Goal: Task Accomplishment & Management: Complete application form

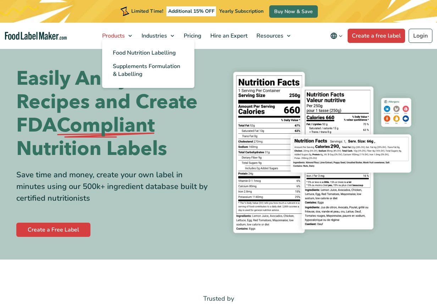
click at [116, 37] on span "Products" at bounding box center [113, 36] width 26 height 8
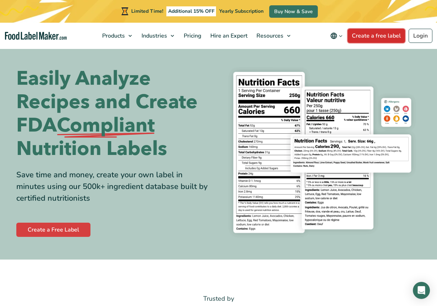
click at [373, 32] on link "Create a free label" at bounding box center [376, 36] width 57 height 14
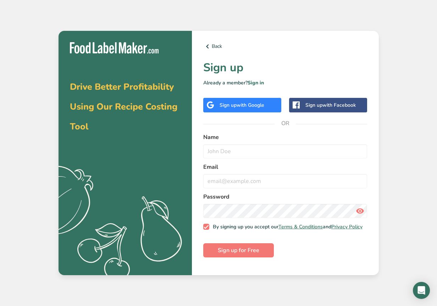
click at [397, 50] on div "Drive Better Profitability Using Our Recipe Costing Tool .a{fill:#f5f3ed;} Back…" at bounding box center [218, 153] width 437 height 306
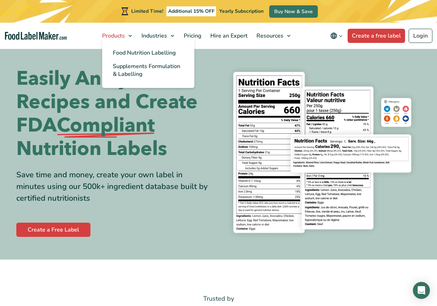
click at [112, 34] on span "Products" at bounding box center [113, 36] width 26 height 8
click at [125, 49] on span "Food Nutrition Labelling" at bounding box center [144, 53] width 63 height 8
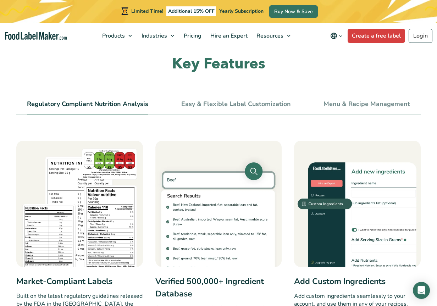
scroll to position [270, 0]
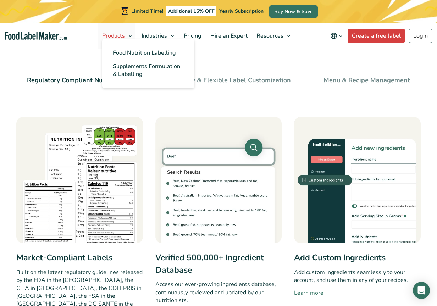
click at [114, 34] on span "Products" at bounding box center [113, 36] width 26 height 8
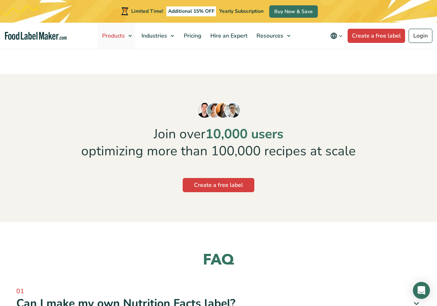
scroll to position [1798, 0]
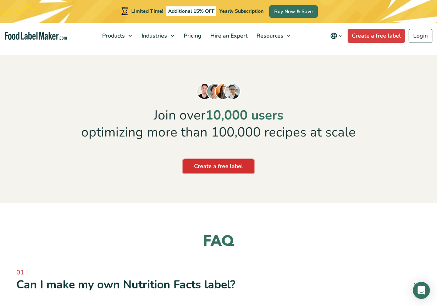
click at [215, 159] on link "Create a free label" at bounding box center [219, 166] width 72 height 14
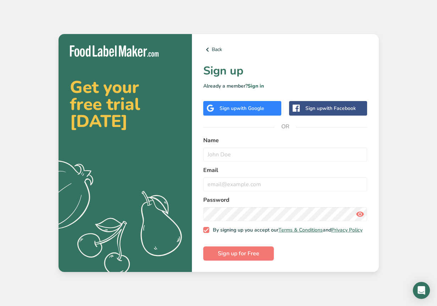
click at [411, 66] on div "Get your free trial [DATE] .a{fill:#f5f3ed;} Back Sign up Already a member? Sig…" at bounding box center [218, 153] width 437 height 306
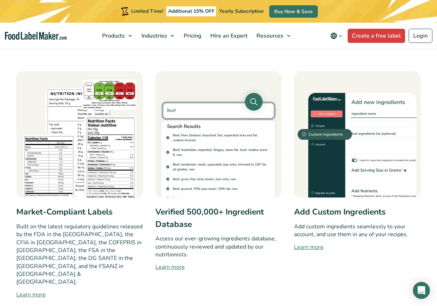
scroll to position [312, 0]
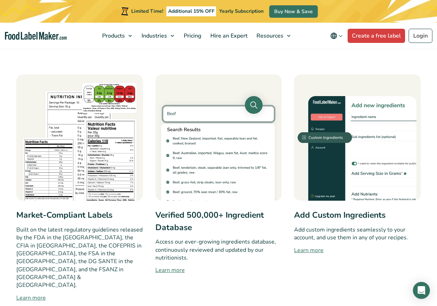
click at [84, 161] on img at bounding box center [79, 138] width 127 height 127
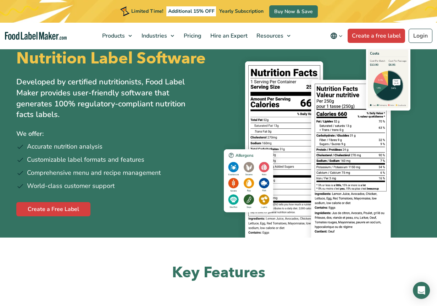
scroll to position [0, 0]
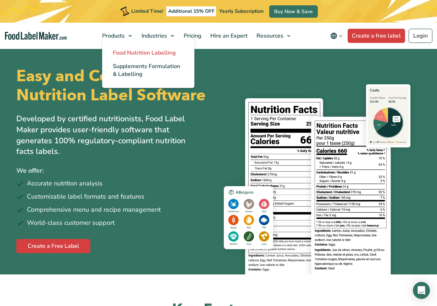
click at [126, 54] on span "Food Nutrition Labelling" at bounding box center [144, 53] width 63 height 8
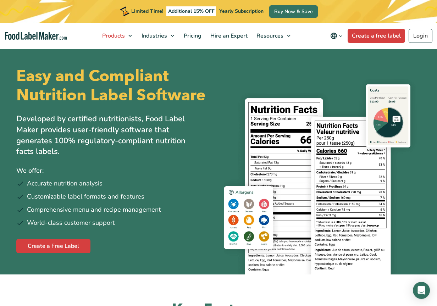
click at [130, 35] on link "Products" at bounding box center [117, 36] width 38 height 26
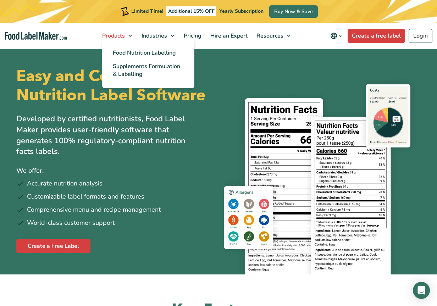
click at [131, 36] on link "Products" at bounding box center [117, 36] width 38 height 26
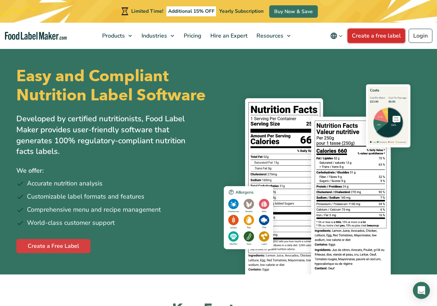
click at [382, 36] on link "Create a free label" at bounding box center [376, 36] width 57 height 14
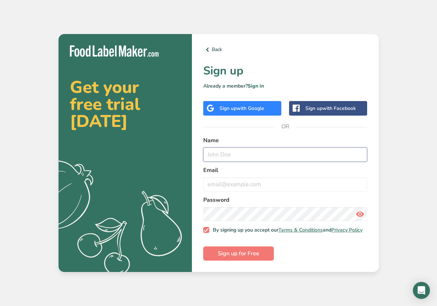
click at [235, 152] on input "text" at bounding box center [285, 155] width 164 height 14
type input "[PERSON_NAME]"
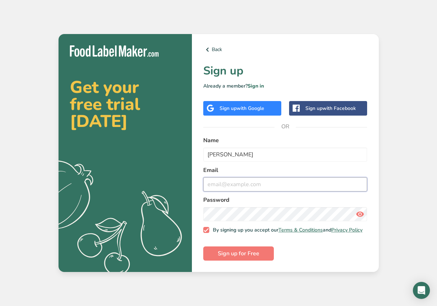
type input "[EMAIL_ADDRESS][PERSON_NAME][DOMAIN_NAME]"
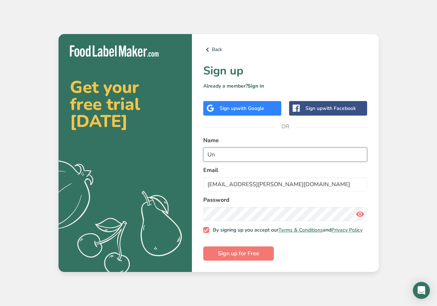
type input "U"
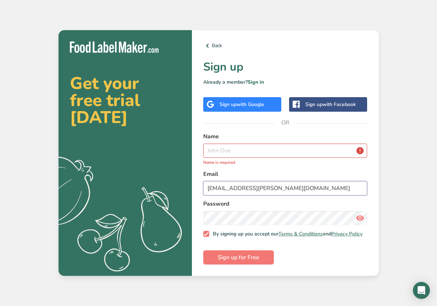
click at [284, 188] on input "[EMAIL_ADDRESS][PERSON_NAME][DOMAIN_NAME]" at bounding box center [285, 188] width 164 height 14
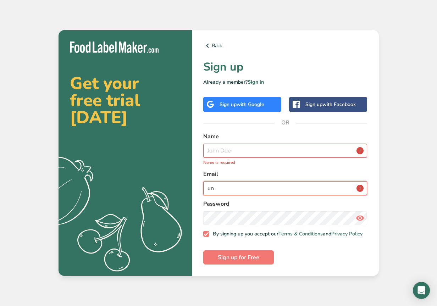
type input "u"
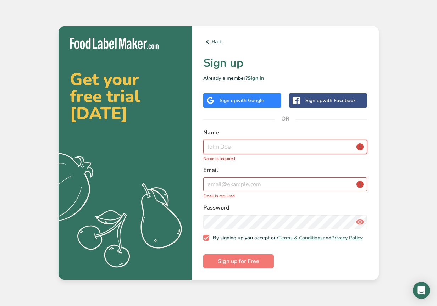
click at [217, 147] on input "text" at bounding box center [285, 147] width 164 height 14
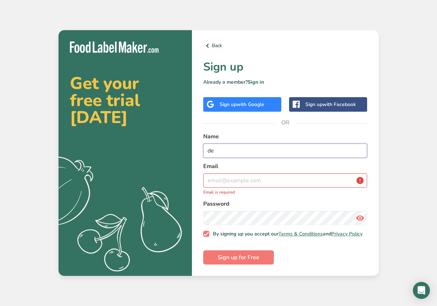
type input "[PERSON_NAME]"
type input "[EMAIL_ADDRESS][DOMAIN_NAME]"
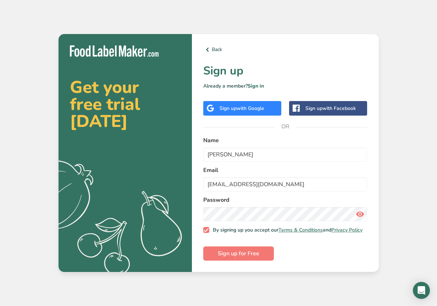
click at [360, 212] on icon at bounding box center [360, 214] width 9 height 13
click at [244, 256] on span "Sign up for Free" at bounding box center [239, 254] width 42 height 9
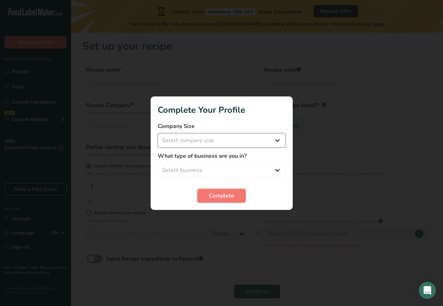
click at [279, 140] on select "Select company size Fewer than 10 Employees 10 to 50 Employees 51 to 500 Employ…" at bounding box center [222, 140] width 128 height 14
select select "1"
click at [158, 133] on select "Select company size Fewer than 10 Employees 10 to 50 Employees 51 to 500 Employ…" at bounding box center [222, 140] width 128 height 14
click at [278, 168] on select "Select business Packaged Food Manufacturer Restaurant & Cafe Bakery Meal Plans …" at bounding box center [222, 170] width 128 height 14
select select "8"
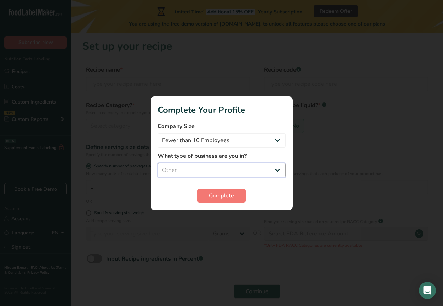
click at [158, 163] on select "Select business Packaged Food Manufacturer Restaurant & Cafe Bakery Meal Plans …" at bounding box center [222, 170] width 128 height 14
click at [225, 194] on span "Complete" at bounding box center [221, 196] width 25 height 9
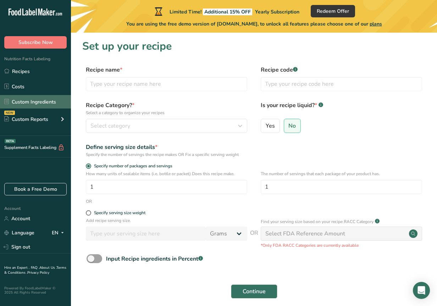
click at [25, 100] on link "Custom Ingredients" at bounding box center [35, 101] width 71 height 13
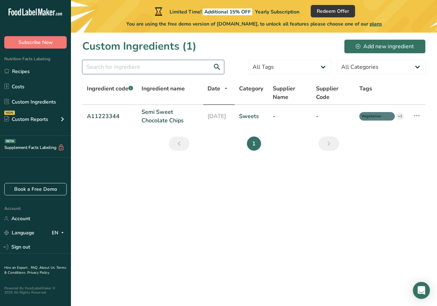
click at [152, 65] on input "text" at bounding box center [153, 67] width 142 height 14
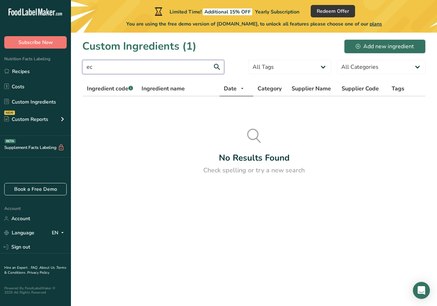
type input "e"
click at [157, 87] on span "Ingredient name" at bounding box center [163, 88] width 43 height 9
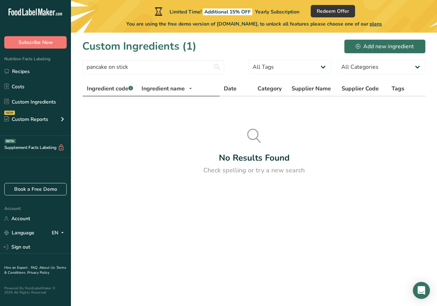
click at [109, 86] on span "Ingredient code .a-a{fill:#347362;}.b-a{fill:#fff;}" at bounding box center [110, 89] width 46 height 8
click at [180, 66] on input "pancake on stick" at bounding box center [153, 67] width 142 height 14
click at [157, 66] on input "pancake on stick" at bounding box center [153, 67] width 142 height 14
type input "p"
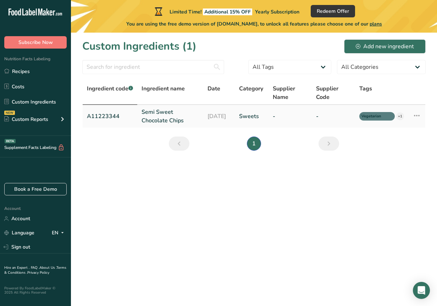
click at [160, 115] on link "Semi Sweet Chocolate Chips" at bounding box center [170, 116] width 57 height 17
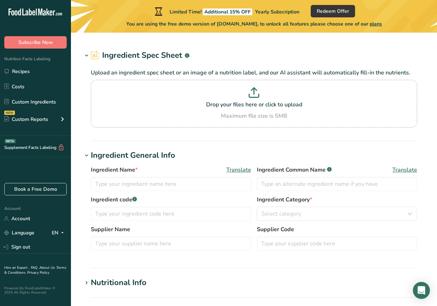
type input "Semi Sweet Chocolate Chips"
type input "Choco Chips"
type input "A11223344"
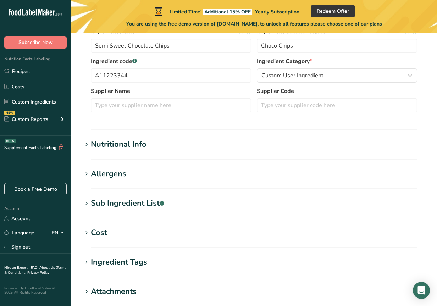
scroll to position [161, 0]
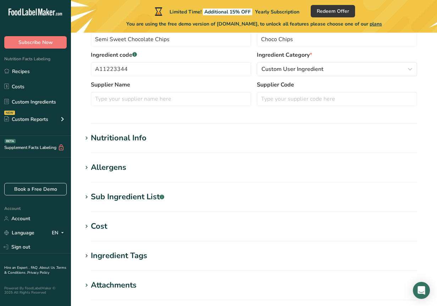
click at [125, 136] on div "Nutritional Info" at bounding box center [119, 138] width 56 height 12
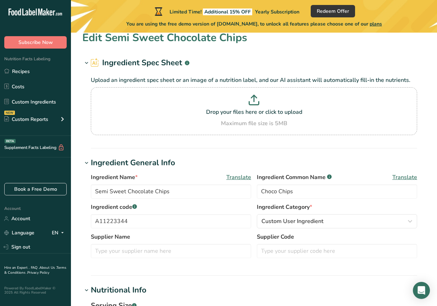
scroll to position [0, 0]
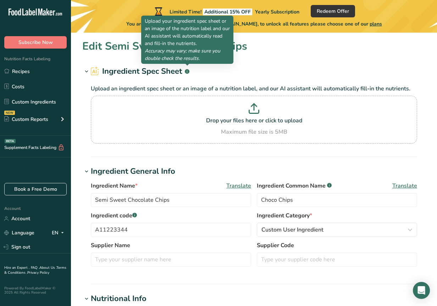
click at [187, 72] on rect at bounding box center [187, 71] width 5 height 5
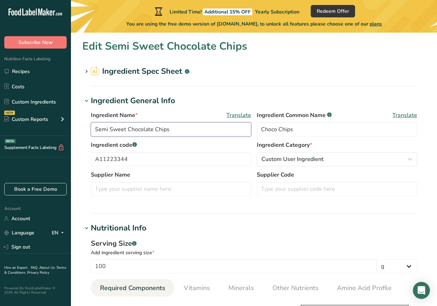
click at [169, 131] on input "Semi Sweet Chocolate Chips" at bounding box center [171, 129] width 160 height 14
type input "S"
type input "[PERSON_NAME] sausage"
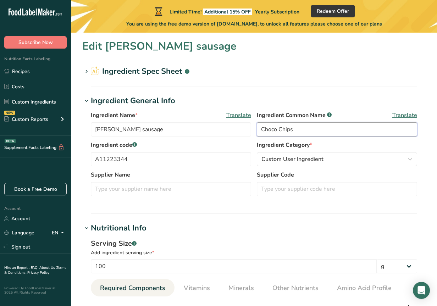
click at [299, 130] on input "Choco Chips" at bounding box center [337, 129] width 160 height 14
type input "C"
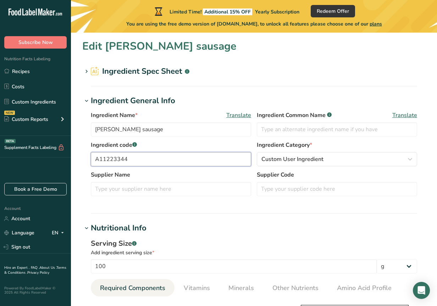
click at [131, 160] on input "A11223344" at bounding box center [171, 159] width 160 height 14
type input "A"
click at [86, 70] on icon at bounding box center [86, 72] width 6 height 10
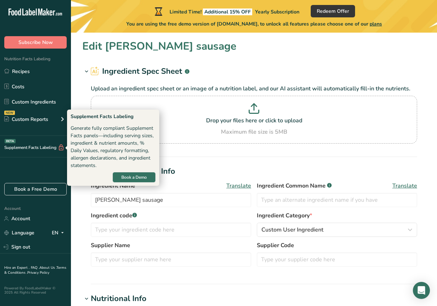
click at [34, 148] on div "Supplement Facts Labeling BETA" at bounding box center [32, 147] width 65 height 7
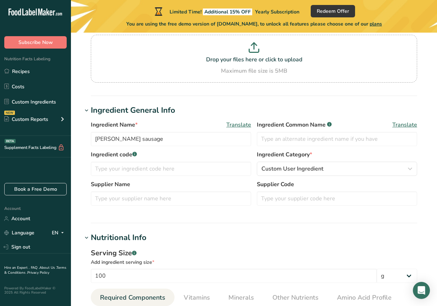
scroll to position [58, 0]
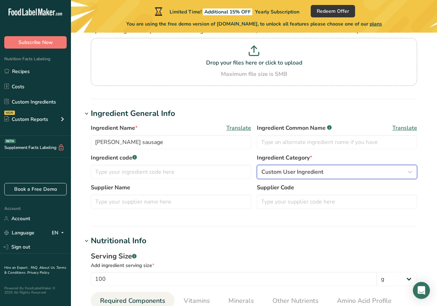
click at [410, 171] on icon "button" at bounding box center [410, 172] width 9 height 13
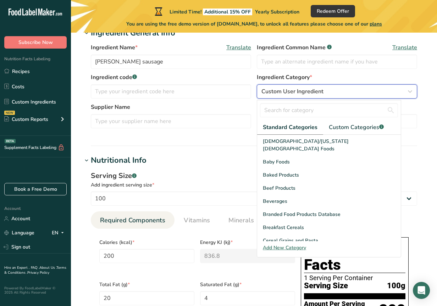
scroll to position [153, 0]
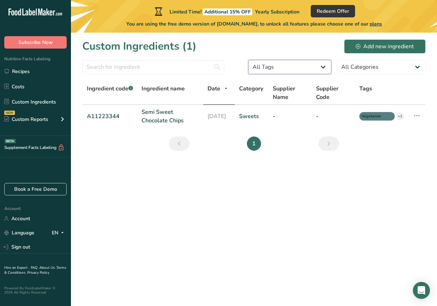
click at [322, 67] on select "All Tags Source of Antioxidants [MEDICAL_DATA] Effect Source of Omega 3 Plant-b…" at bounding box center [289, 67] width 83 height 14
click at [363, 204] on main "Limited Time! Additional 15% OFF Yearly Subscription Redeem Offer You are using…" at bounding box center [218, 153] width 437 height 306
click at [398, 44] on div "Add new ingredient" at bounding box center [385, 46] width 58 height 9
